Goal: Information Seeking & Learning: Get advice/opinions

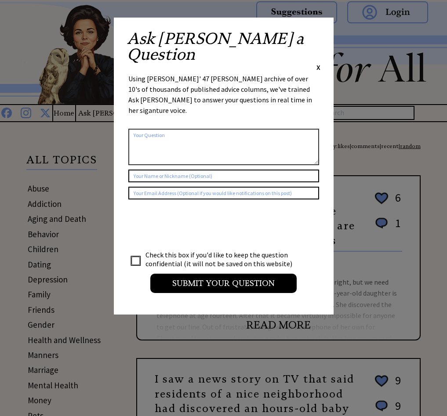
click at [318, 63] on span "X" at bounding box center [318, 67] width 4 height 9
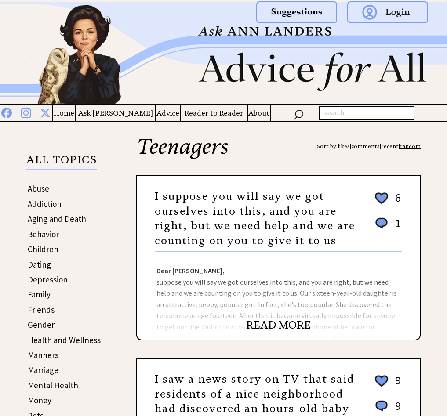
scroll to position [44, 0]
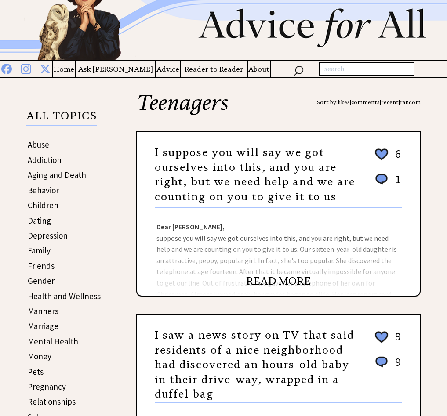
click at [288, 280] on link "READ MORE" at bounding box center [278, 280] width 65 height 13
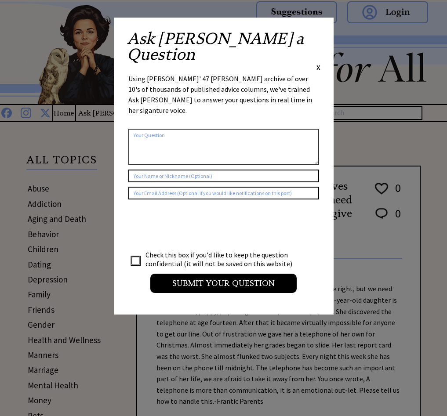
click at [319, 63] on span "X" at bounding box center [318, 67] width 4 height 9
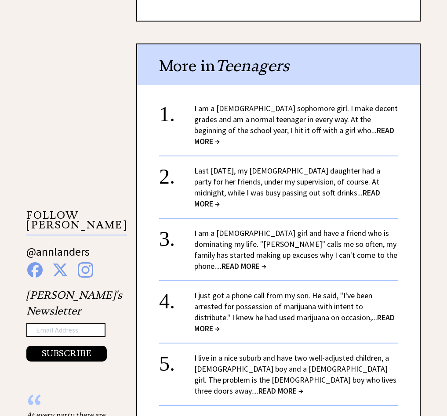
scroll to position [746, 0]
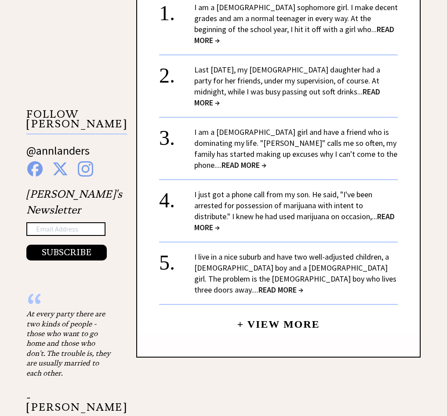
click at [256, 311] on link "+ View More" at bounding box center [278, 320] width 83 height 19
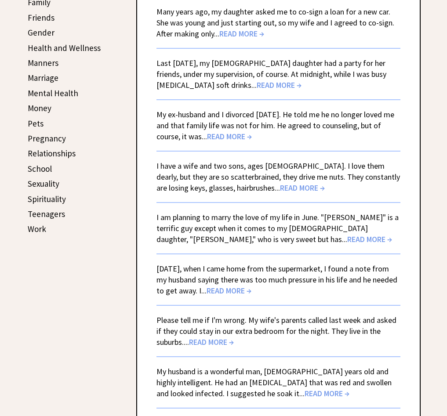
scroll to position [307, 0]
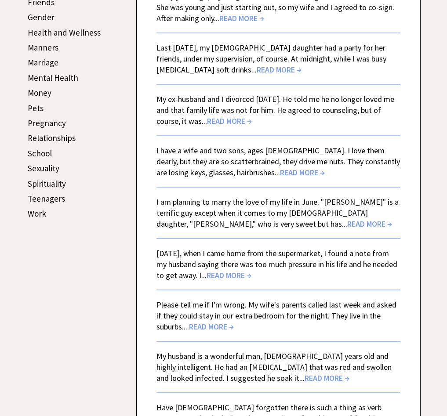
click at [220, 326] on span "READ MORE →" at bounding box center [211, 326] width 45 height 10
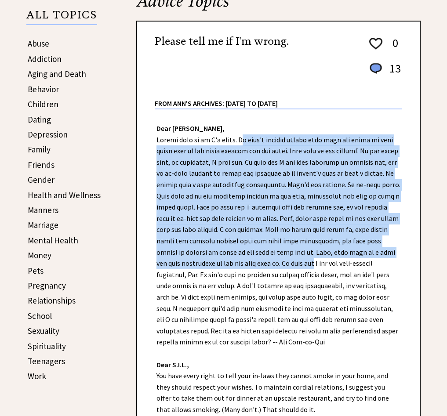
scroll to position [176, 0]
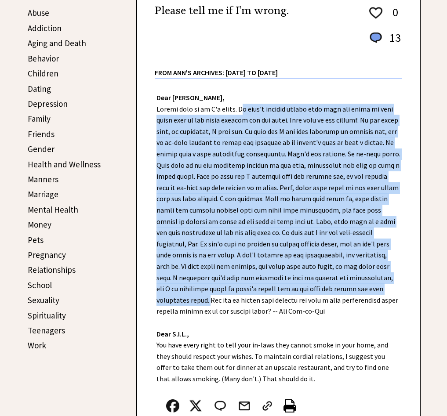
drag, startPoint x: 236, startPoint y: 195, endPoint x: 400, endPoint y: 290, distance: 189.8
click at [400, 290] on div "Dear Ann Landers, Dear S.I.L., You have every right to tell your in-laws they c…" at bounding box center [278, 266] width 282 height 375
copy div "My wife's parents called last week and asked if they could stay in our extra be…"
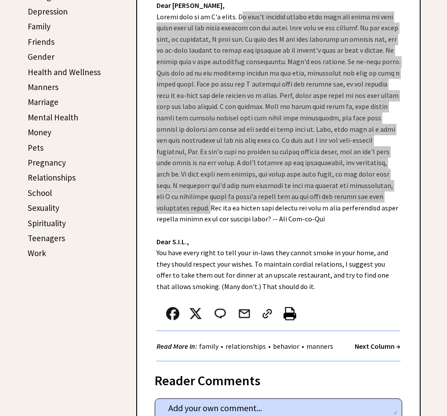
scroll to position [351, 0]
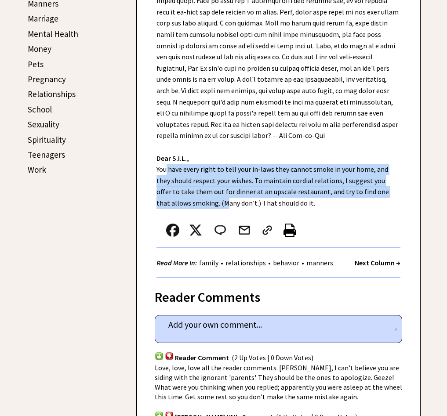
drag, startPoint x: 184, startPoint y: 202, endPoint x: 159, endPoint y: 171, distance: 40.3
click at [159, 171] on div "Dear Ann Landers, Dear S.I.L., You have every right to tell your in-laws they c…" at bounding box center [278, 90] width 282 height 375
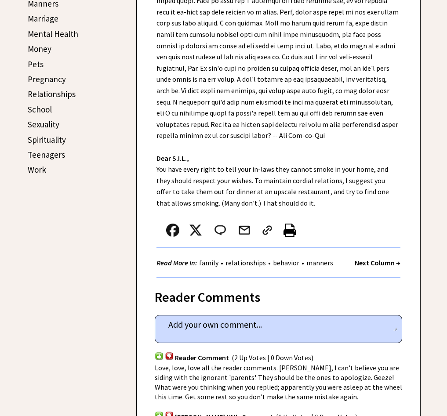
drag, startPoint x: 159, startPoint y: 171, endPoint x: 224, endPoint y: 211, distance: 76.3
click at [221, 213] on div "Dear Ann Landers, Dear S.I.L., You have every right to tell your in-laws they c…" at bounding box center [278, 90] width 282 height 375
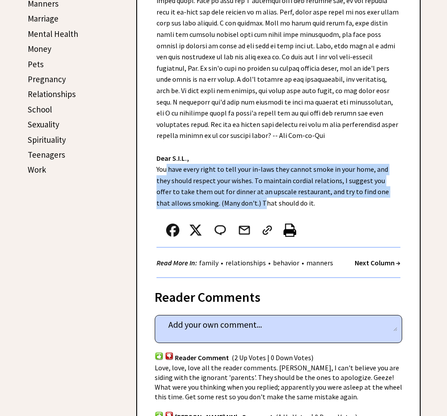
drag, startPoint x: 223, startPoint y: 203, endPoint x: 159, endPoint y: 168, distance: 73.1
click at [159, 168] on div "Dear Ann Landers, Dear S.I.L., You have every right to tell your in-laws they c…" at bounding box center [278, 90] width 282 height 375
drag, startPoint x: 159, startPoint y: 168, endPoint x: 217, endPoint y: 197, distance: 65.2
click at [173, 186] on div "Dear Ann Landers, Dear S.I.L., You have every right to tell your in-laws they c…" at bounding box center [278, 90] width 282 height 375
click at [223, 201] on div "Dear Ann Landers, Dear S.I.L., You have every right to tell your in-laws they c…" at bounding box center [278, 90] width 282 height 375
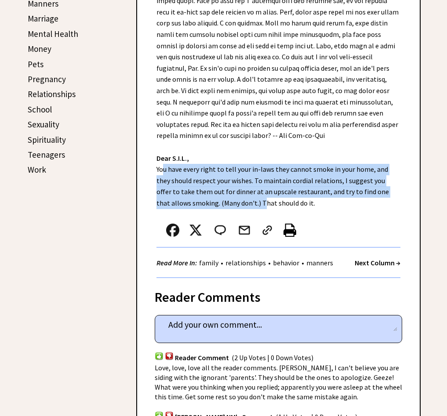
drag, startPoint x: 223, startPoint y: 204, endPoint x: 154, endPoint y: 169, distance: 77.6
click at [154, 169] on div "Dear Ann Landers, Dear S.I.L., You have every right to tell your in-laws they c…" at bounding box center [278, 90] width 282 height 375
drag, startPoint x: 154, startPoint y: 169, endPoint x: 176, endPoint y: 177, distance: 23.0
copy div "You have every right to tell your in-laws they cannot smoke in your home, and t…"
